Goal: Contribute content: Contribute content

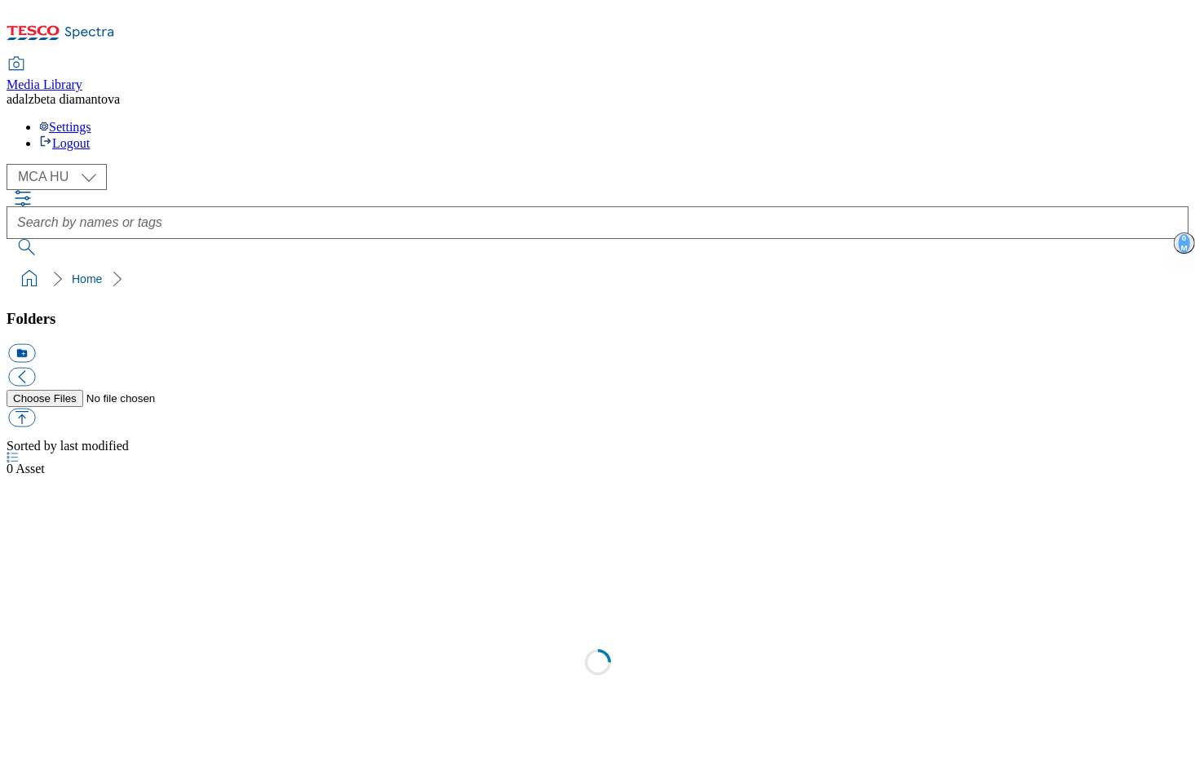
select select "flare-mca-hu"
click at [23, 697] on use at bounding box center [15, 703] width 16 height 12
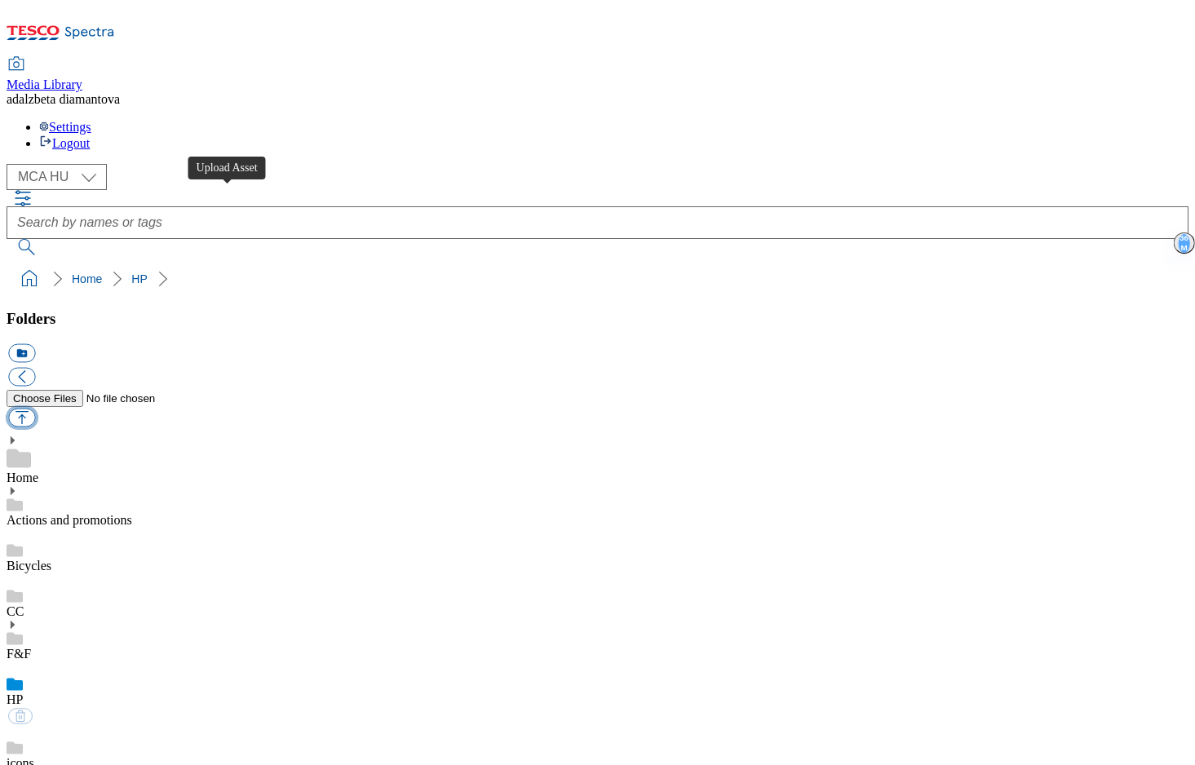
click at [35, 409] on button "button" at bounding box center [21, 418] width 27 height 19
type input "C:\fakepath\hu-wk26-hp-product01.png"
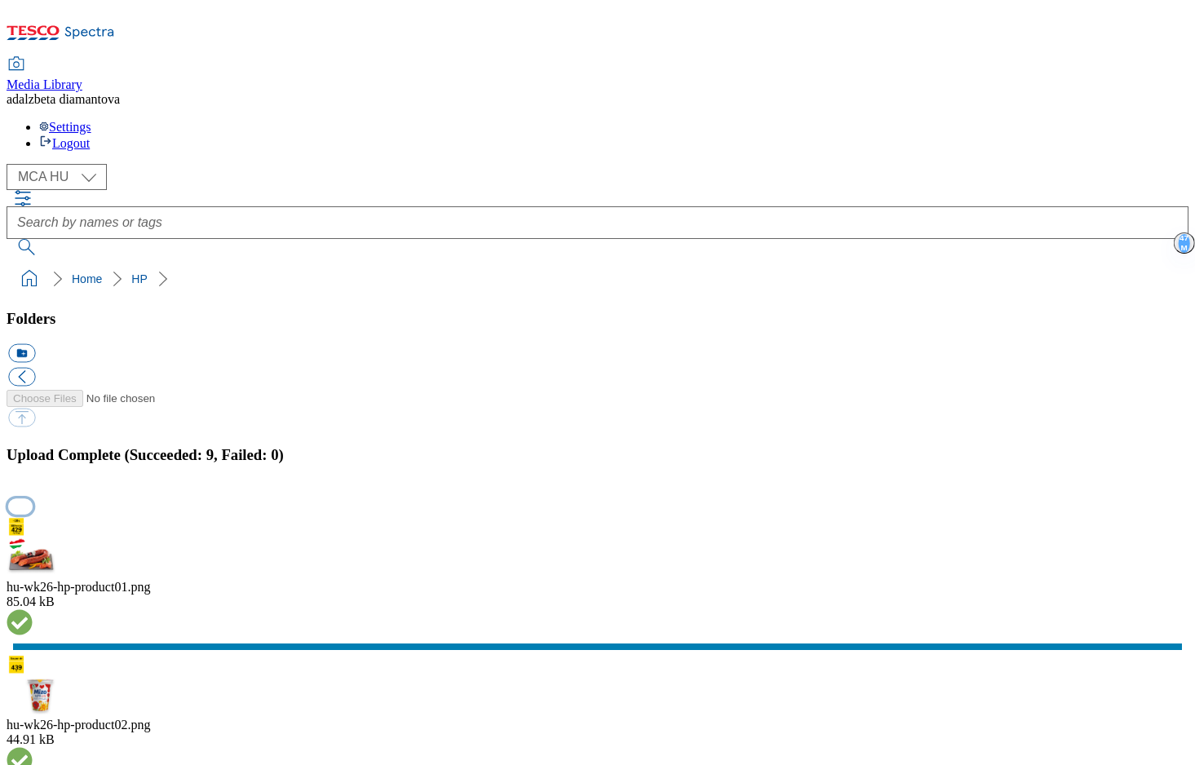
click at [33, 499] on button "button" at bounding box center [20, 507] width 24 height 16
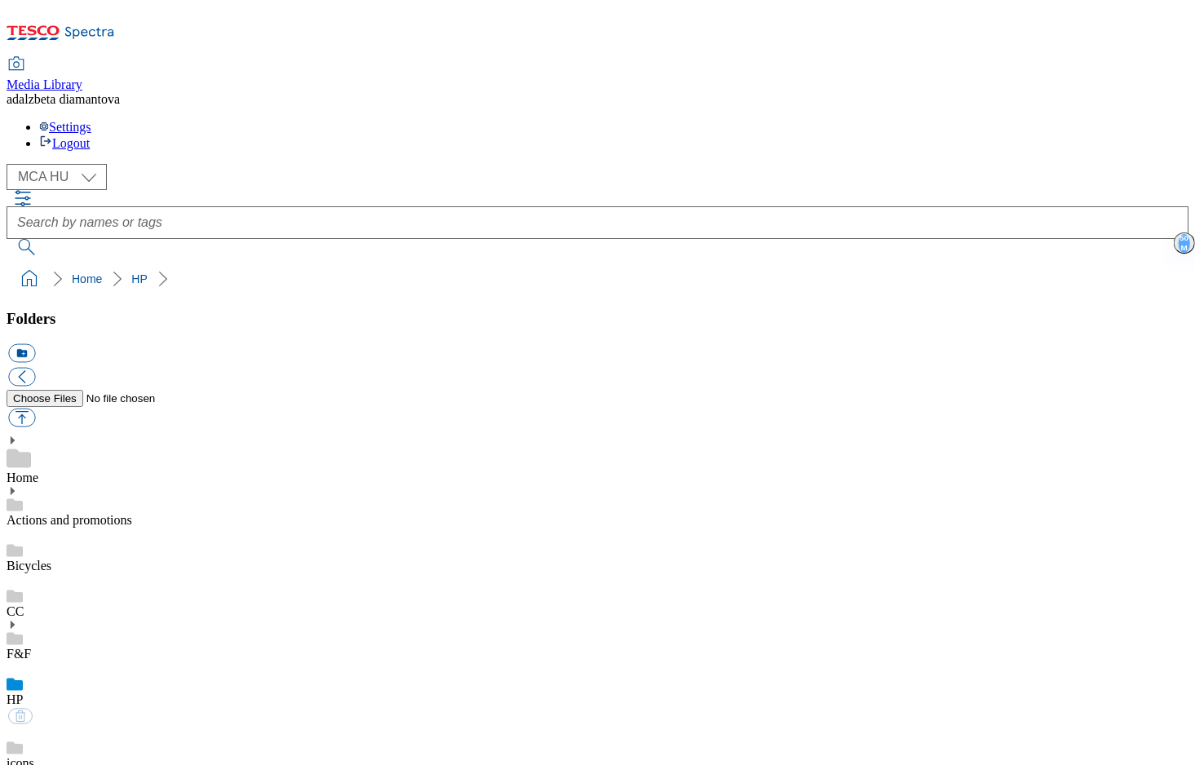
scroll to position [20, 0]
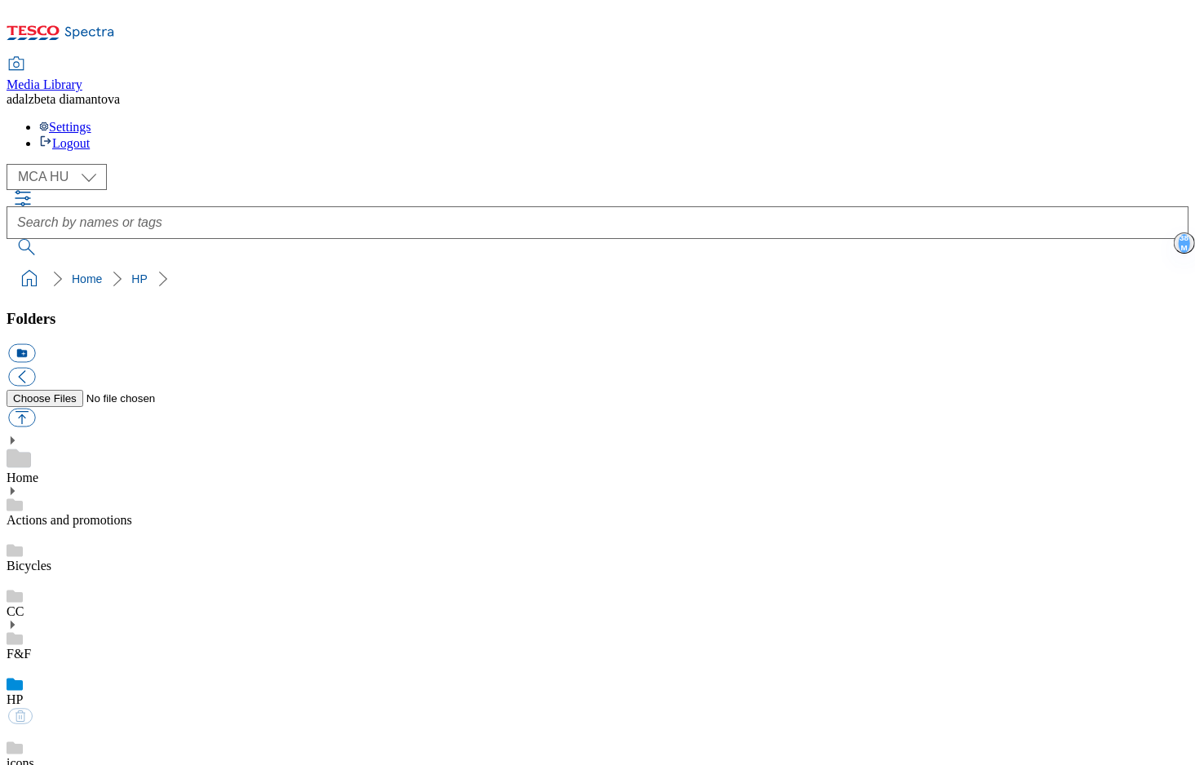
click at [31, 647] on link "F&F" at bounding box center [19, 654] width 24 height 14
click at [23, 711] on link "HP" at bounding box center [15, 718] width 16 height 14
drag, startPoint x: 747, startPoint y: 438, endPoint x: 762, endPoint y: 204, distance: 234.7
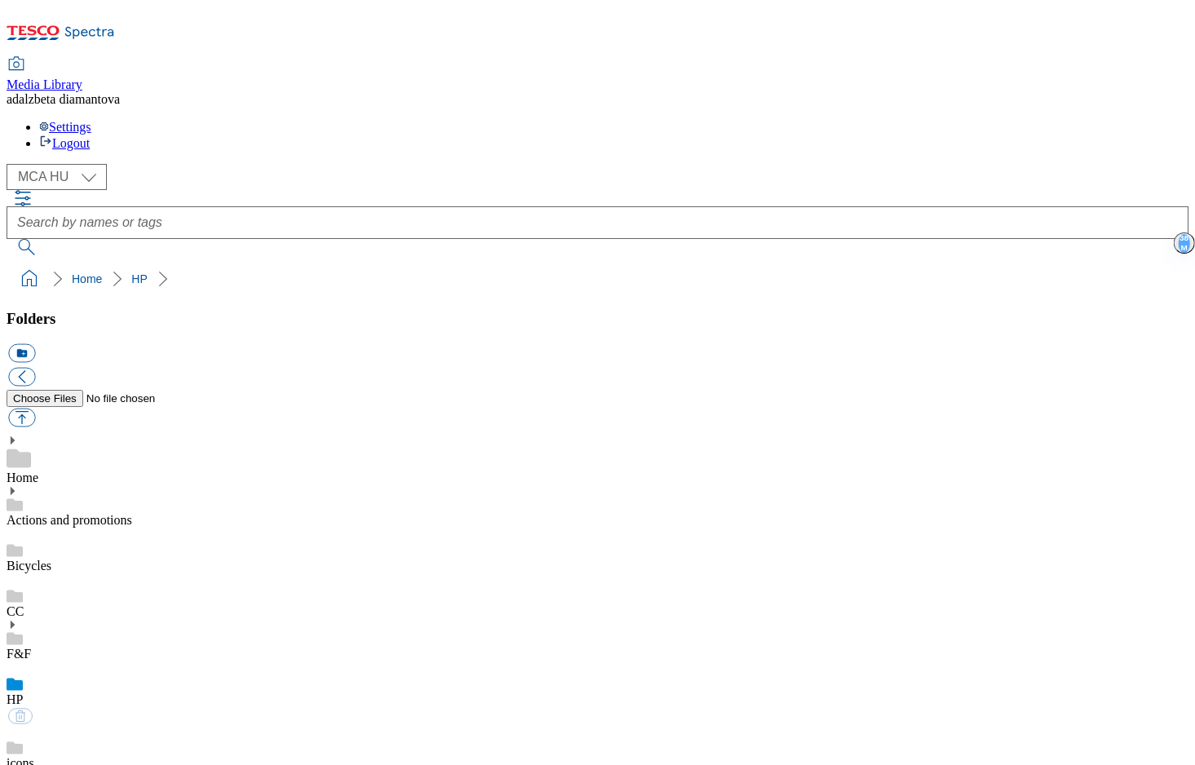
scroll to position [31, 0]
drag, startPoint x: 749, startPoint y: 668, endPoint x: 739, endPoint y: 584, distance: 84.6
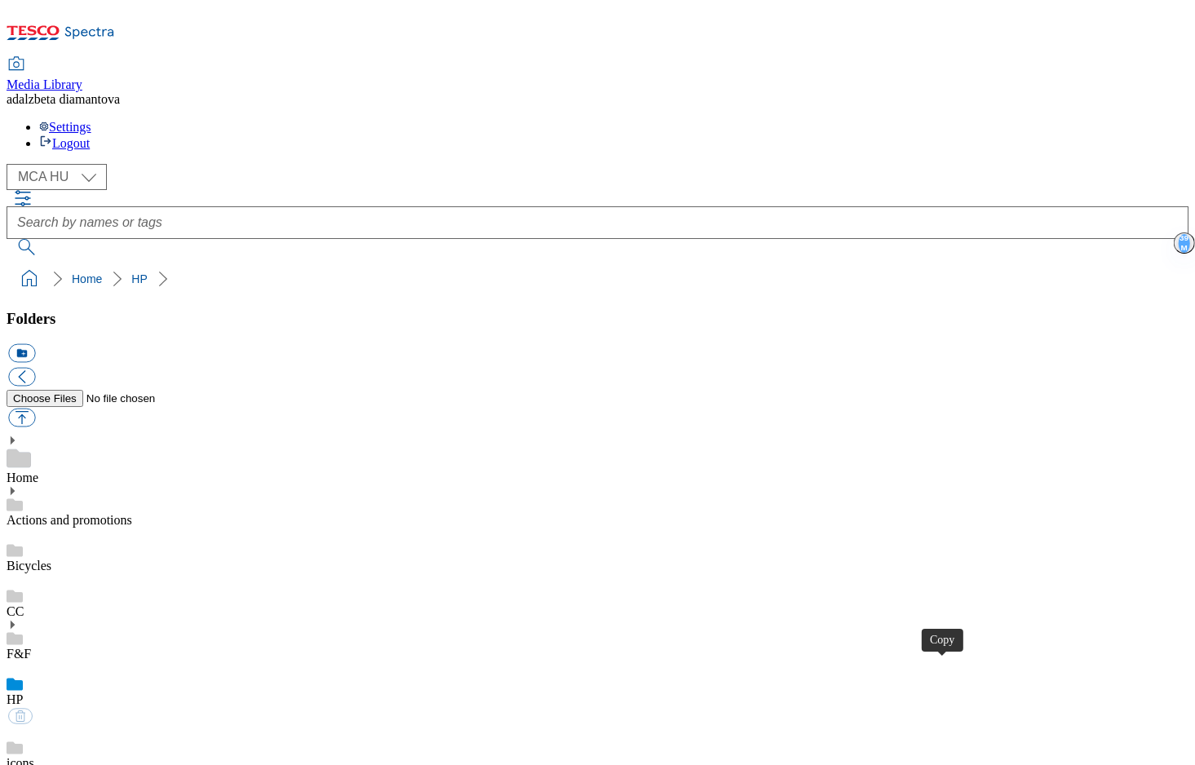
checkbox input "true"
type input "C:\fakepath\Product_Banner_2 (16).png"
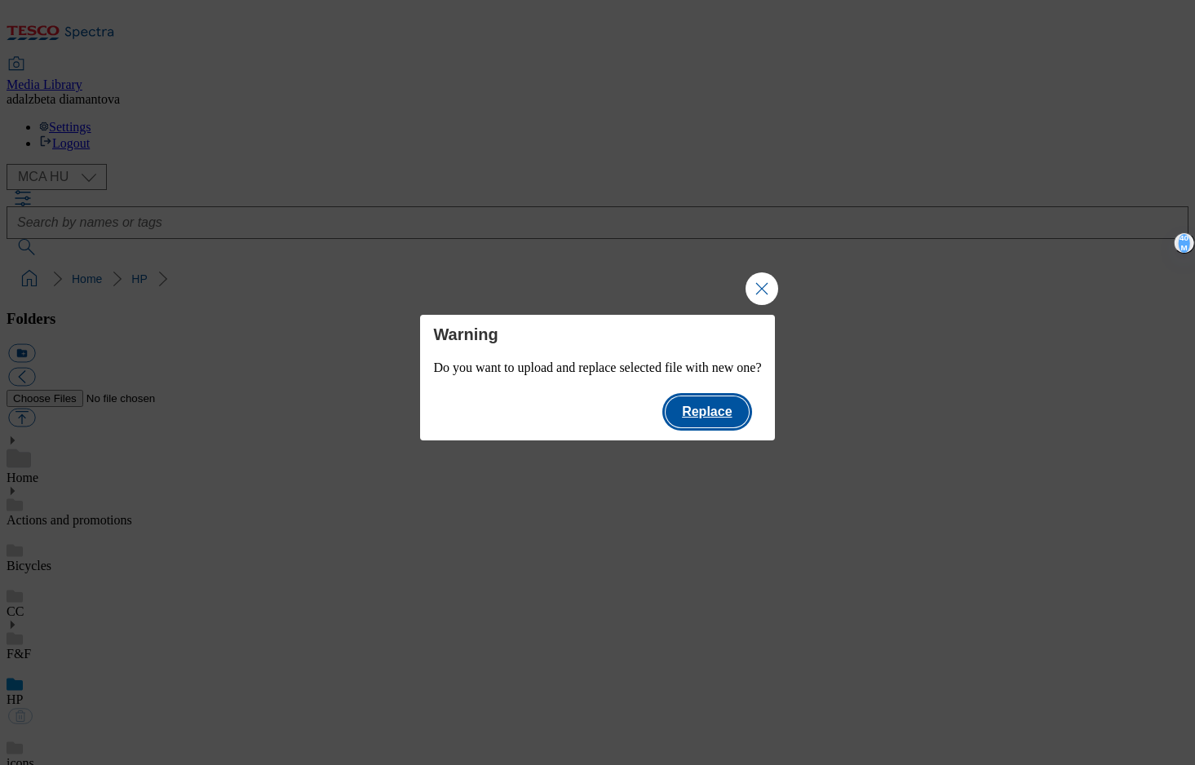
click at [734, 412] on button "Replace" at bounding box center [707, 412] width 82 height 31
